Goal: Transaction & Acquisition: Obtain resource

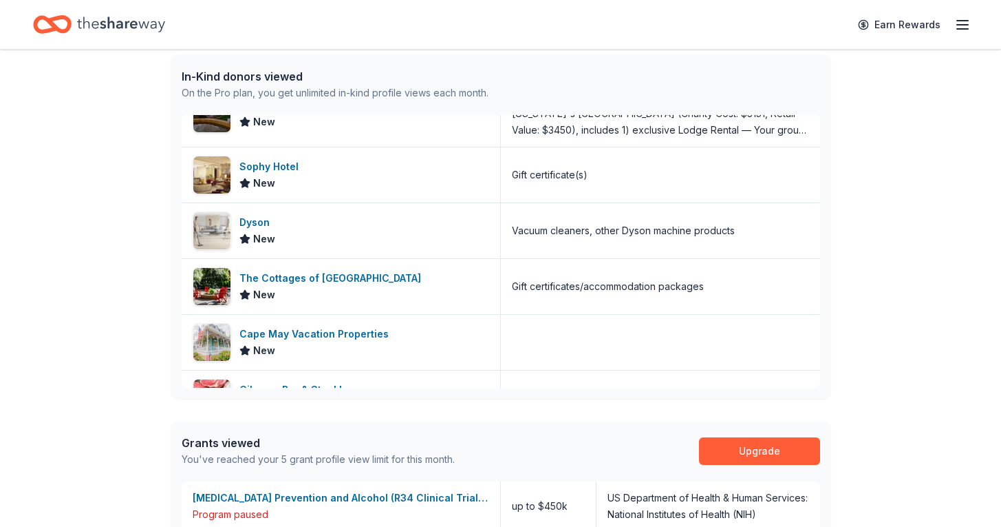
scroll to position [114, 0]
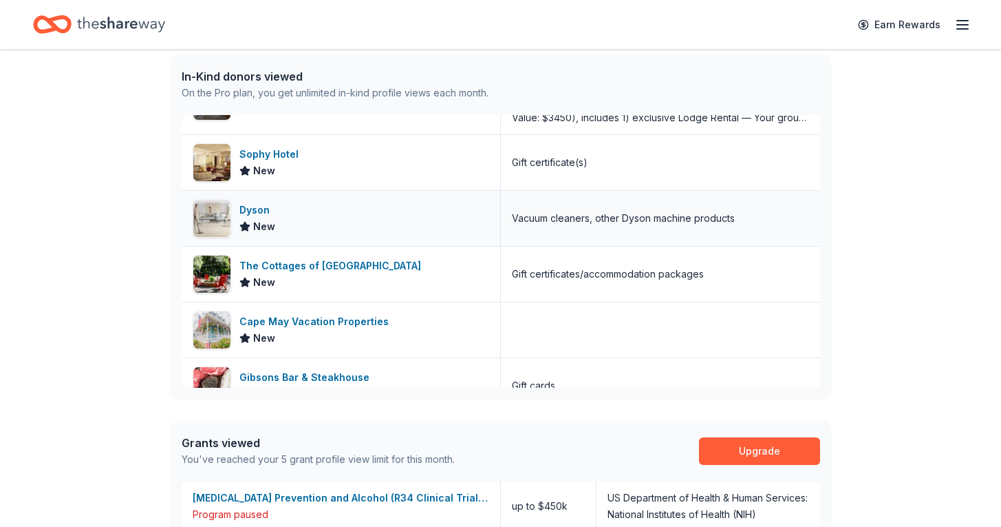
click at [249, 209] on div "Dyson" at bounding box center [258, 210] width 36 height 17
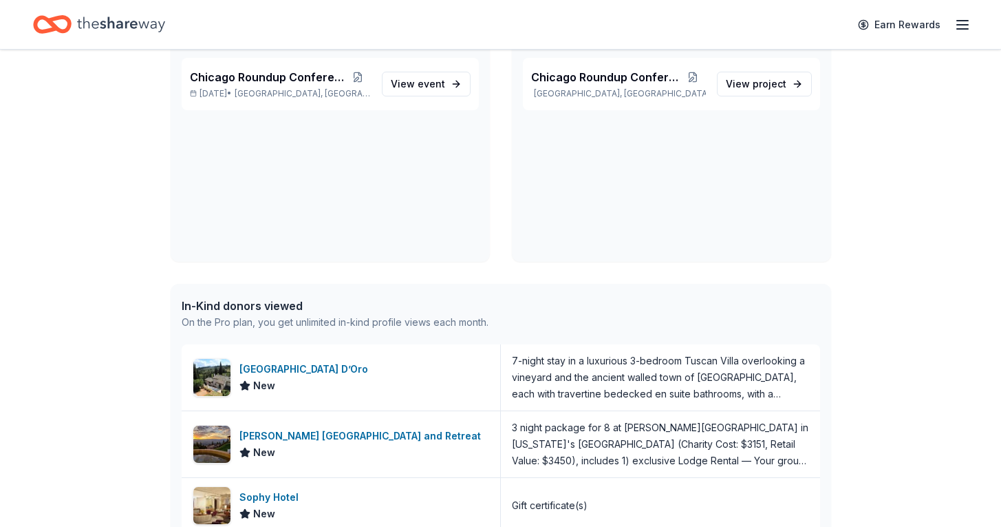
scroll to position [0, 0]
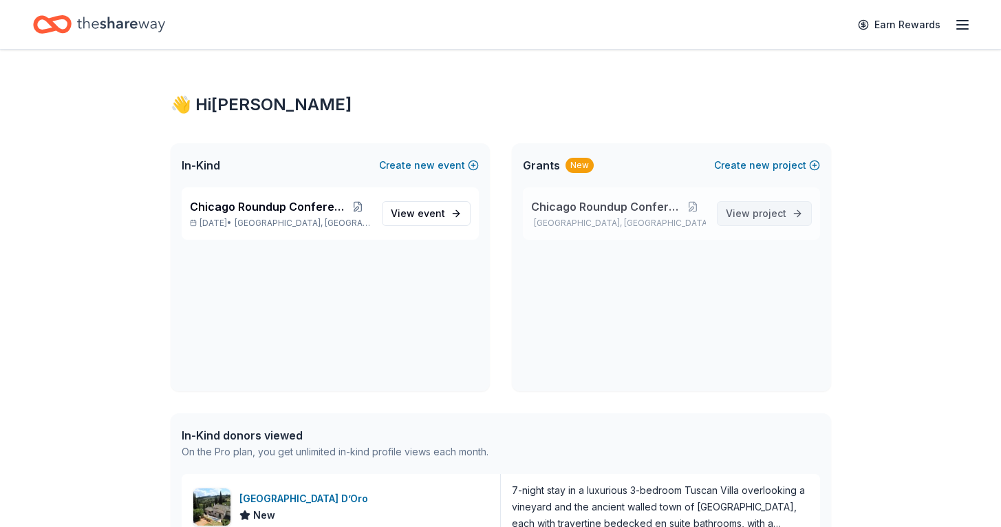
click at [739, 208] on span "View project" at bounding box center [756, 213] width 61 height 17
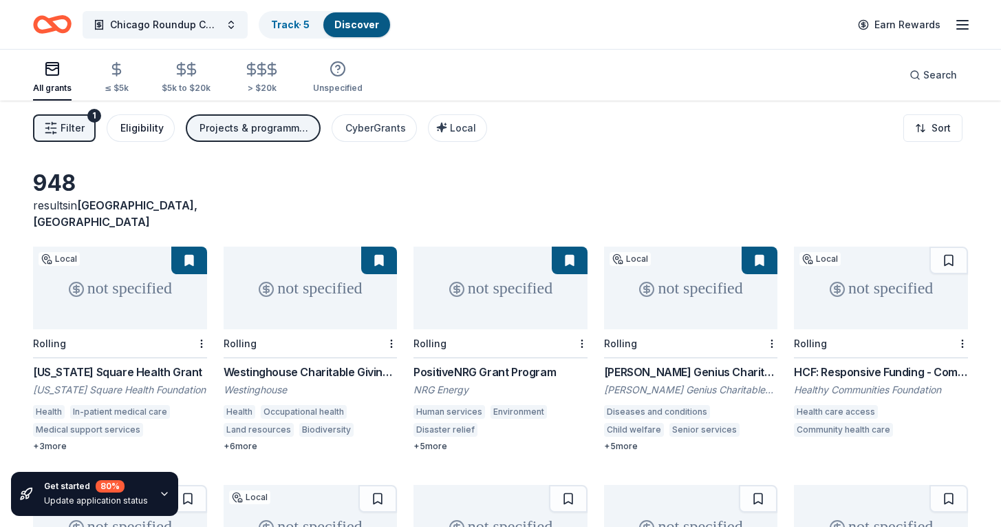
click at [144, 120] on div "Eligibility" at bounding box center [141, 128] width 43 height 17
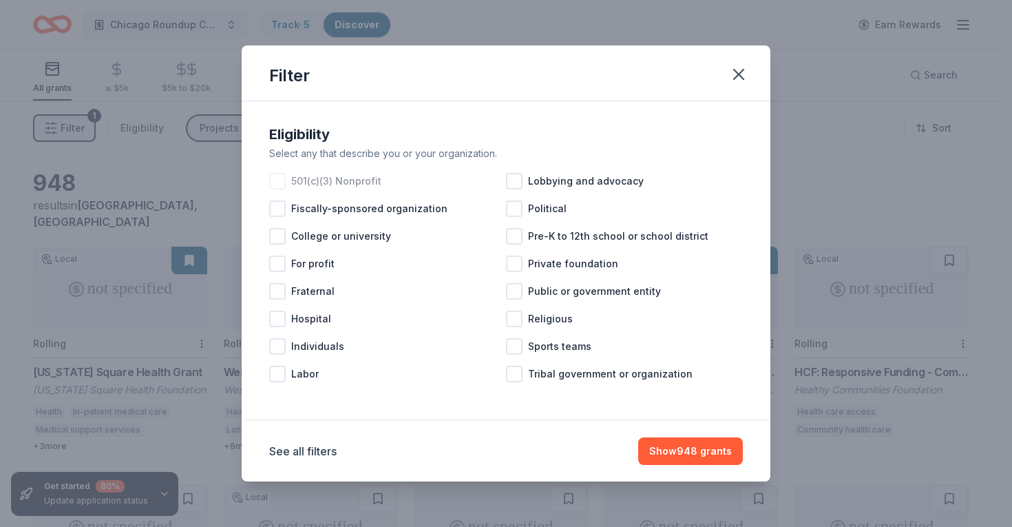
click at [288, 182] on div "501(c)(3) Nonprofit" at bounding box center [387, 181] width 237 height 28
click at [687, 451] on button "Show 715 grants" at bounding box center [692, 451] width 100 height 28
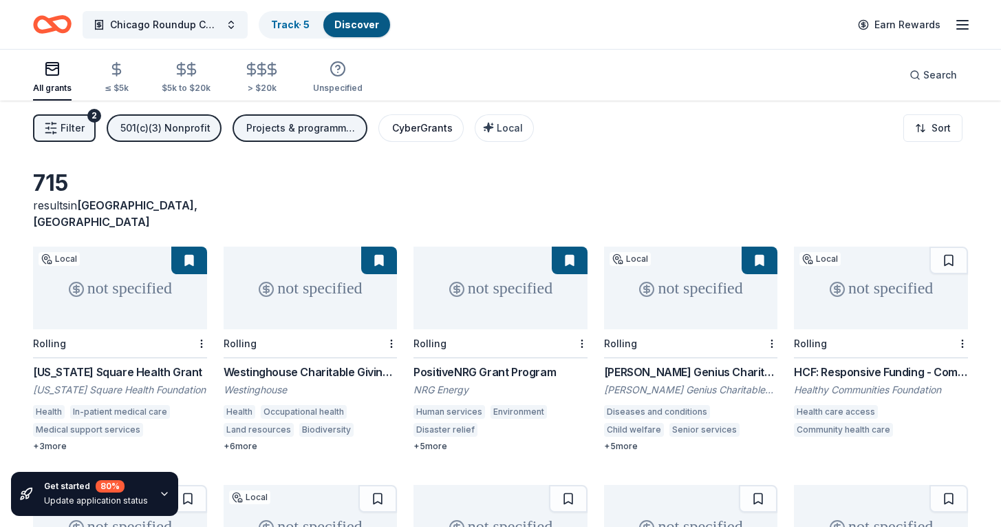
click at [398, 125] on div "CyberGrants" at bounding box center [422, 128] width 61 height 17
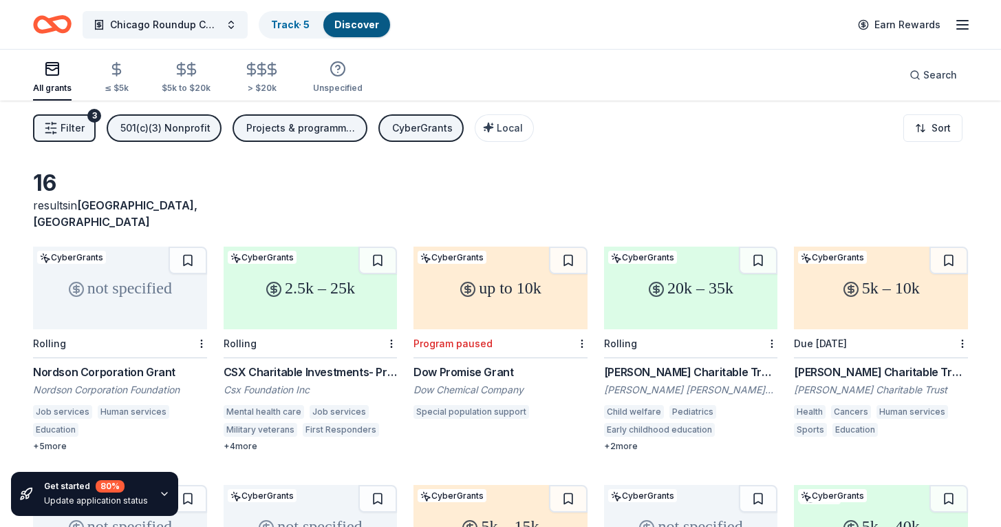
scroll to position [1, 0]
click at [237, 440] on div "+ 4 more" at bounding box center [311, 445] width 174 height 11
click at [45, 28] on icon "Home" at bounding box center [52, 24] width 39 height 32
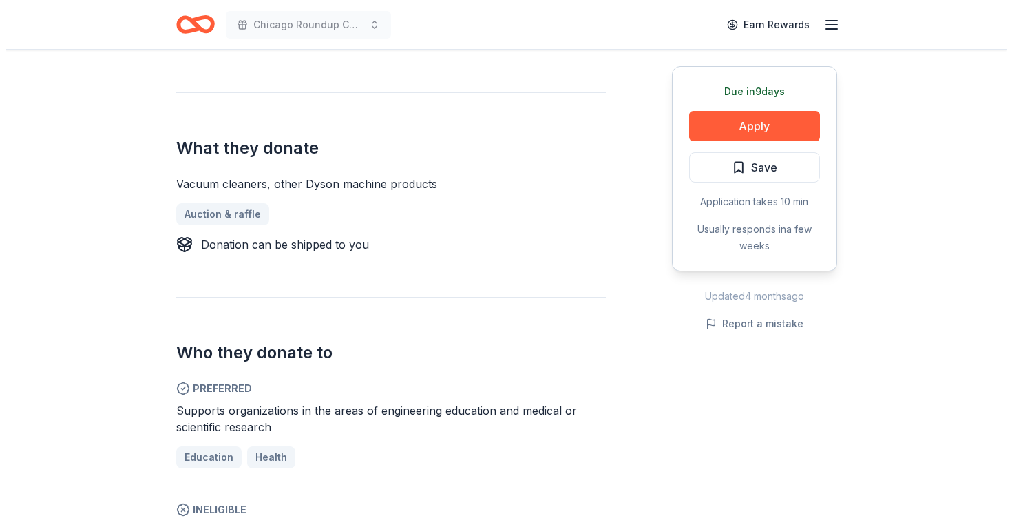
scroll to position [489, 0]
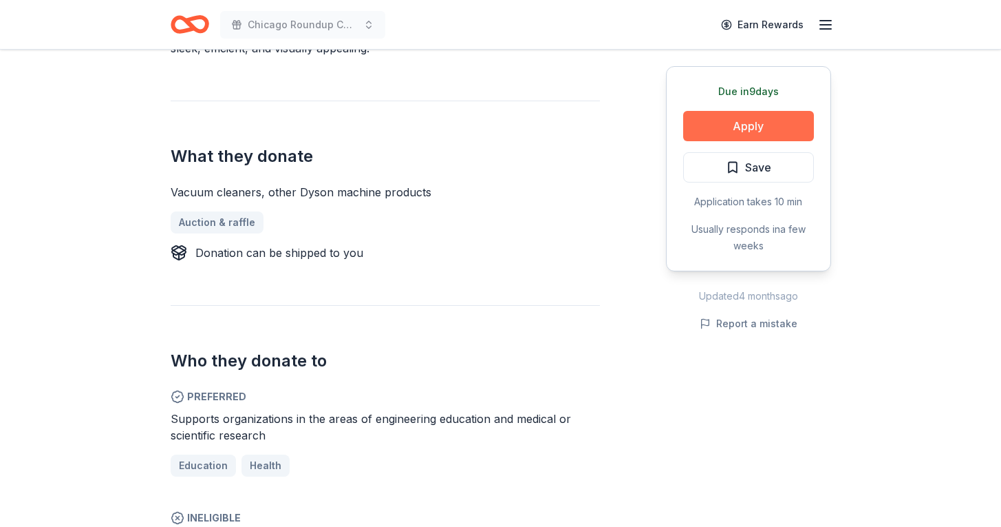
click at [719, 130] on button "Apply" at bounding box center [748, 126] width 131 height 30
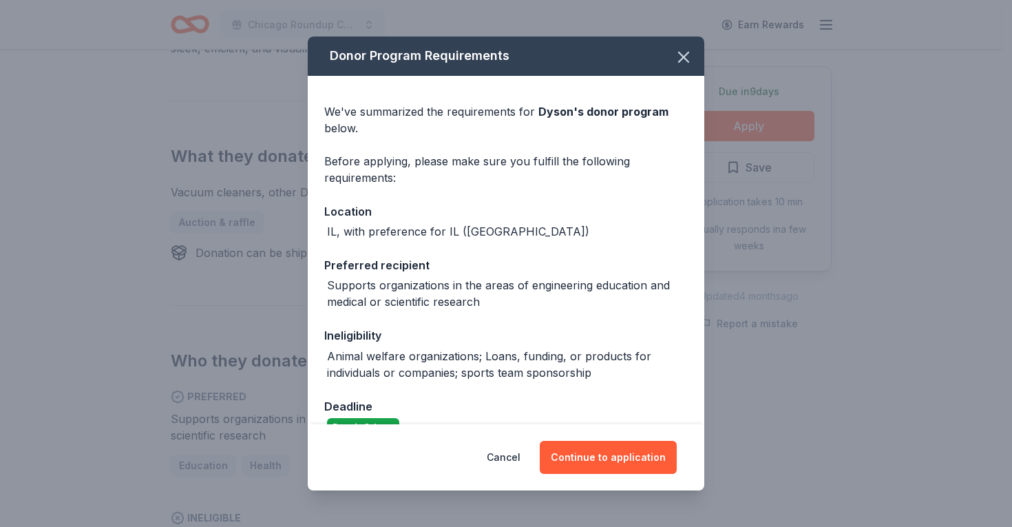
scroll to position [30, 0]
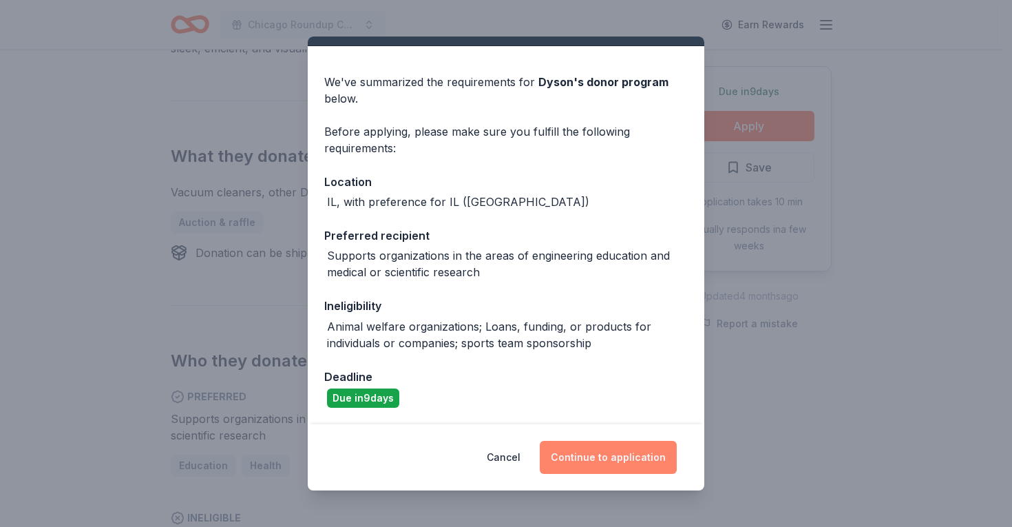
click at [593, 454] on button "Continue to application" at bounding box center [608, 456] width 137 height 33
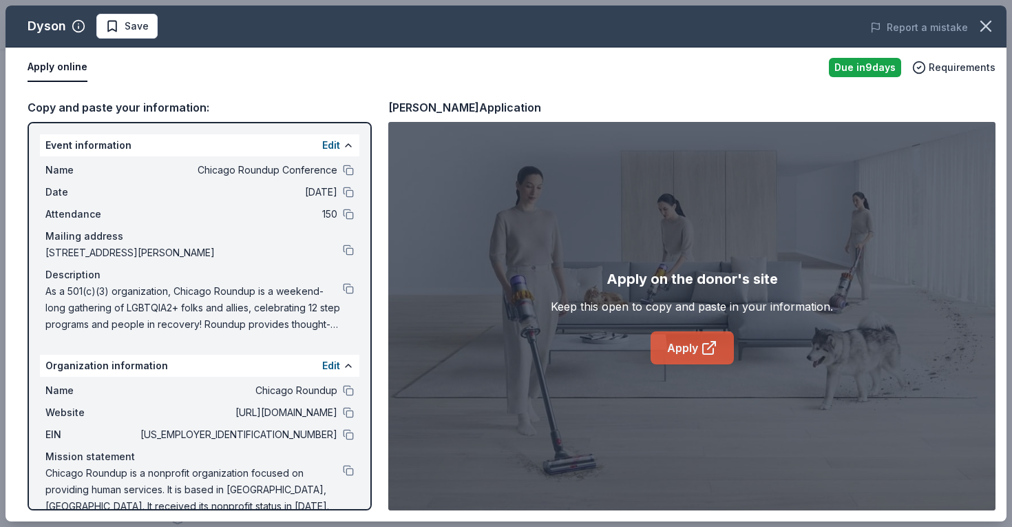
click at [687, 348] on link "Apply" at bounding box center [691, 347] width 83 height 33
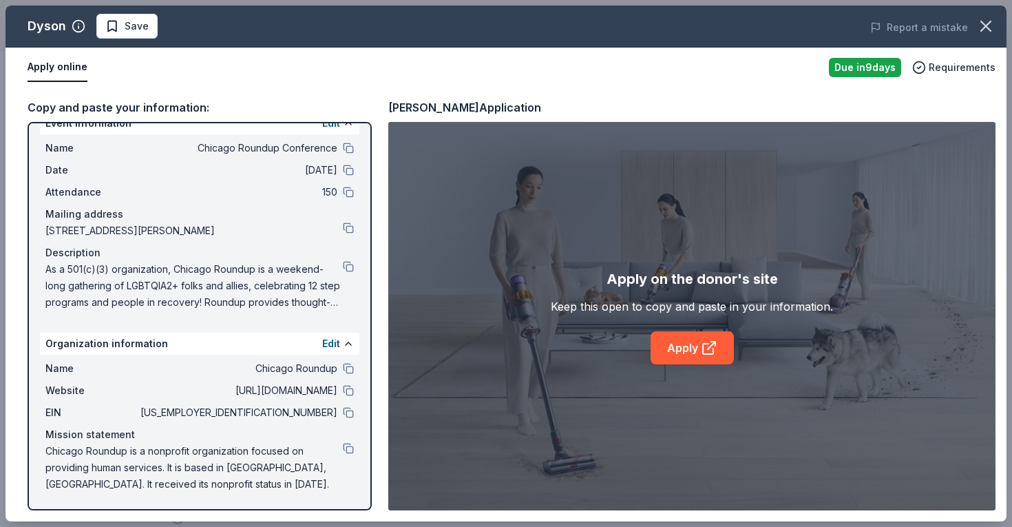
scroll to position [0, 0]
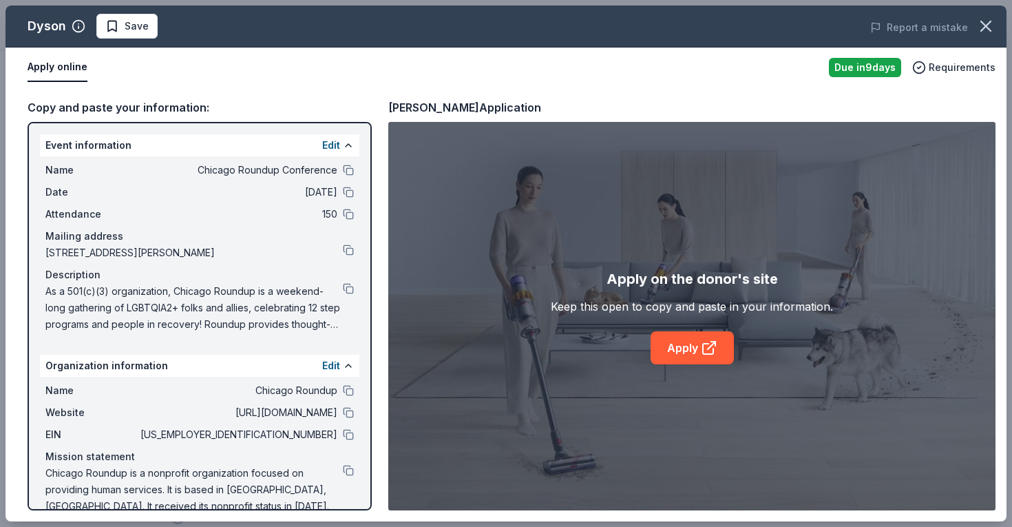
click at [188, 170] on span "Chicago Roundup Conference" at bounding box center [238, 170] width 200 height 17
click at [343, 171] on button at bounding box center [348, 169] width 11 height 11
click at [47, 252] on span "1343 West Irving Park Road, 13354, Chicago, IL 60613" at bounding box center [193, 252] width 297 height 17
click at [343, 250] on button at bounding box center [348, 249] width 11 height 11
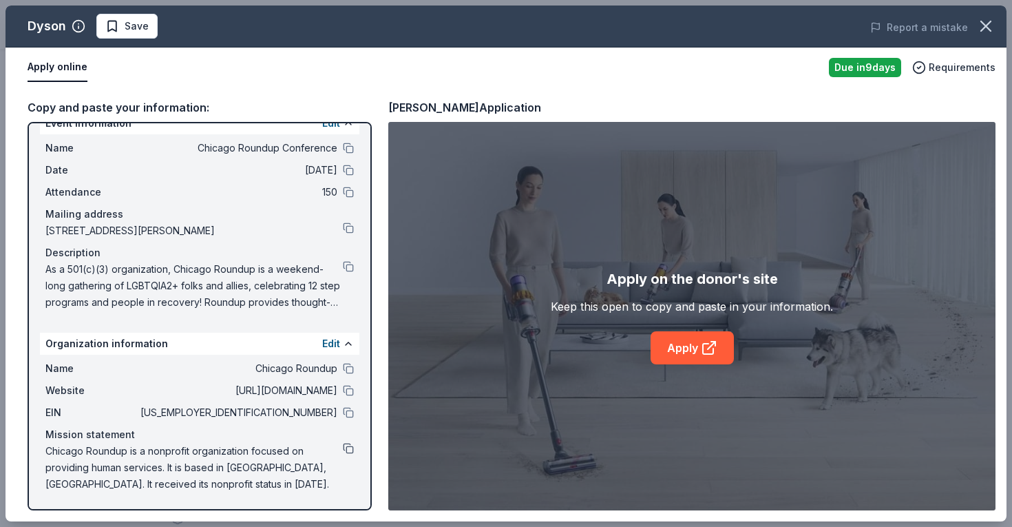
click at [343, 447] on button at bounding box center [348, 448] width 11 height 11
click at [343, 267] on button at bounding box center [348, 266] width 11 height 11
click at [257, 297] on span "As a 501(c)(3) organization, Chicago Roundup is a weekend-long gathering of LGB…" at bounding box center [193, 286] width 297 height 50
click at [341, 261] on div "As a 501(c)(3) organization, Chicago Roundup is a weekend-long gathering of LGB…" at bounding box center [199, 286] width 308 height 50
click at [343, 264] on button at bounding box center [348, 266] width 11 height 11
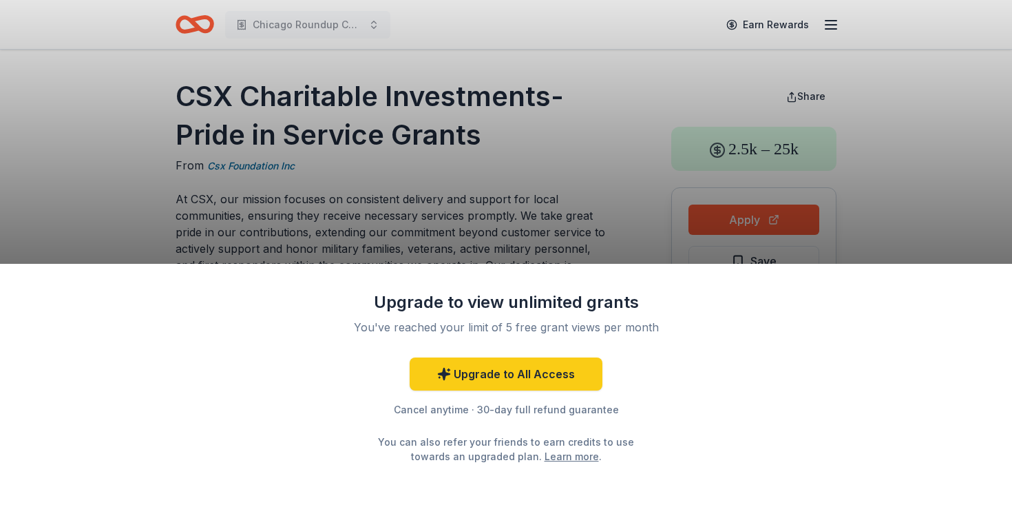
click at [550, 212] on div "Upgrade to view unlimited grants You've reached your limit of 5 free grant view…" at bounding box center [506, 263] width 1012 height 527
click at [736, 218] on div "Upgrade to view unlimited grants You've reached your limit of 5 free grant view…" at bounding box center [506, 263] width 1012 height 527
click at [736, 220] on div "Upgrade to view unlimited grants You've reached your limit of 5 free grant view…" at bounding box center [506, 263] width 1012 height 527
